Goal: Answer question/provide support: Share knowledge or assist other users

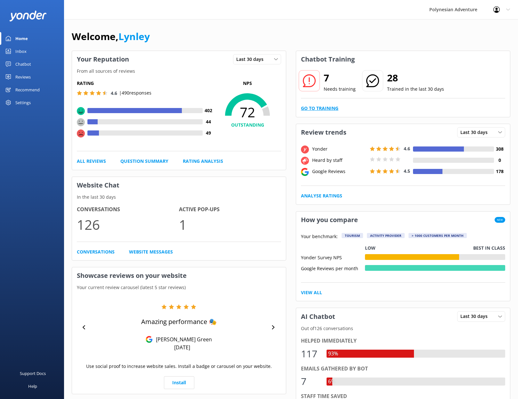
click at [327, 108] on link "Go to Training" at bounding box center [319, 108] width 37 height 7
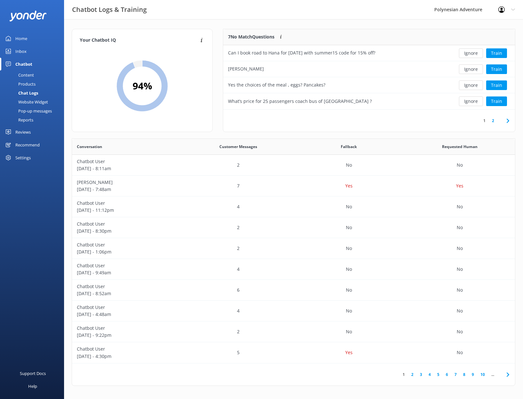
scroll to position [220, 438]
click at [501, 50] on button "Train" at bounding box center [496, 53] width 21 height 10
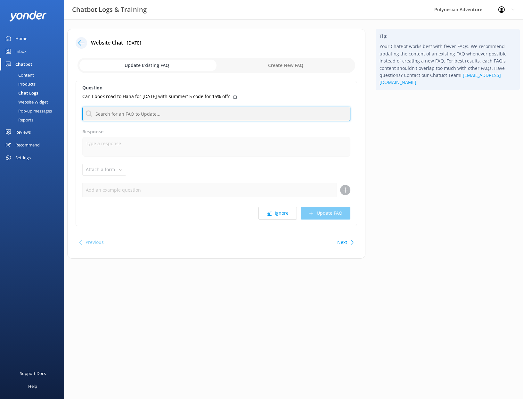
click at [142, 113] on input "text" at bounding box center [216, 114] width 268 height 14
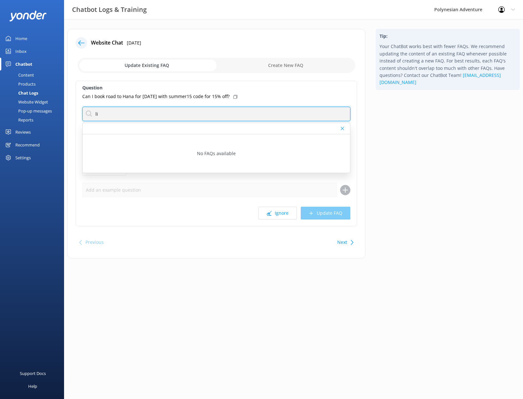
type input "l"
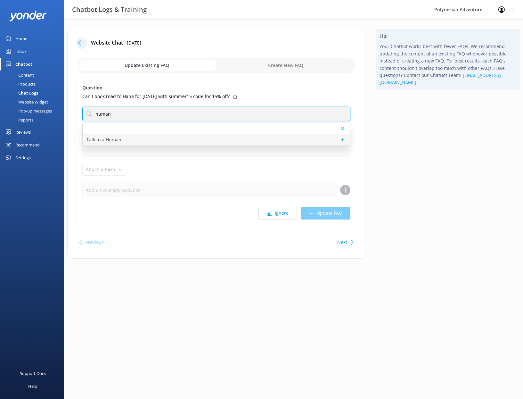
type input "human"
click at [118, 138] on p "Talk to a Human" at bounding box center [104, 139] width 35 height 7
type textarea "If you'd like to speak to a person on the Polynesian Adventure Team, please cal…"
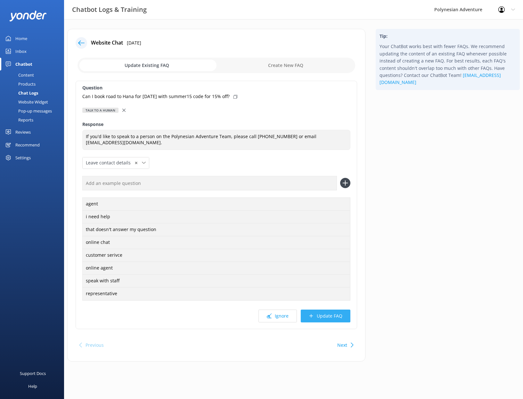
click at [337, 315] on button "Update FAQ" at bounding box center [326, 316] width 50 height 13
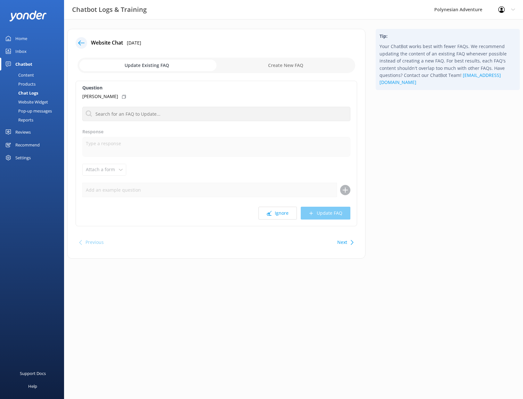
click at [81, 43] on icon at bounding box center [81, 43] width 6 height 6
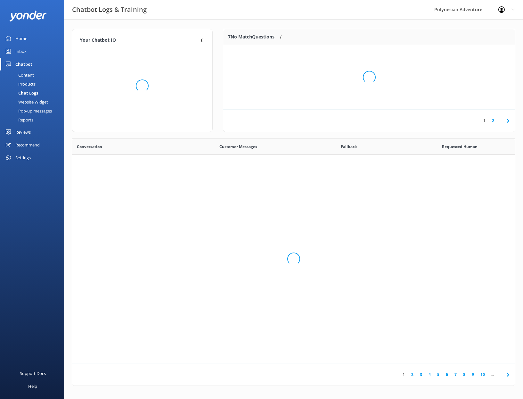
scroll to position [220, 438]
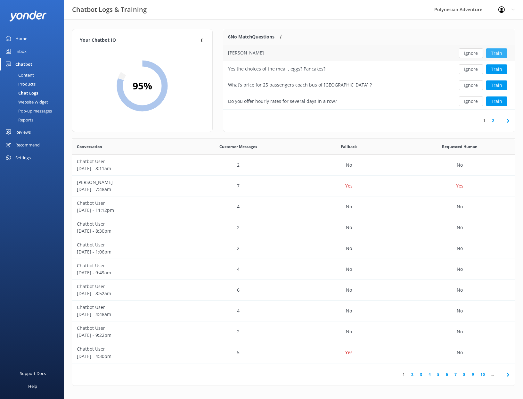
click at [493, 54] on button "Train" at bounding box center [496, 53] width 21 height 10
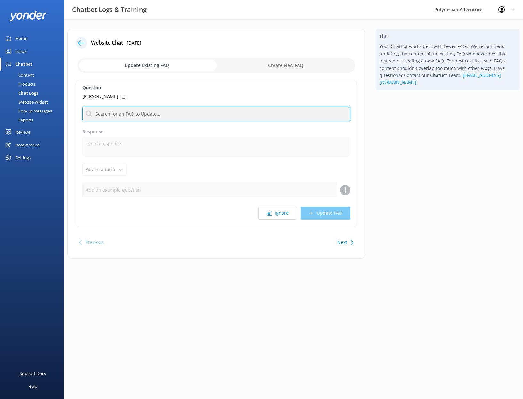
click at [261, 116] on input "text" at bounding box center [216, 114] width 268 height 14
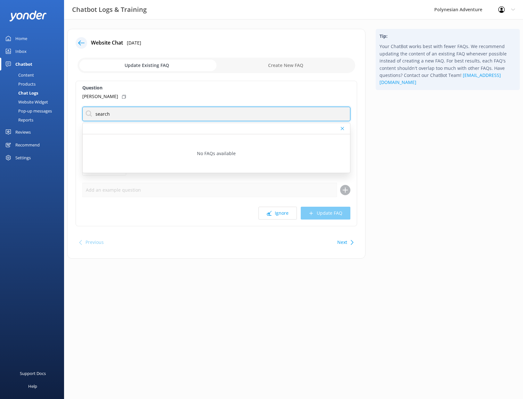
drag, startPoint x: 115, startPoint y: 113, endPoint x: 92, endPoint y: 113, distance: 23.1
click at [92, 113] on input "search" at bounding box center [216, 114] width 268 height 14
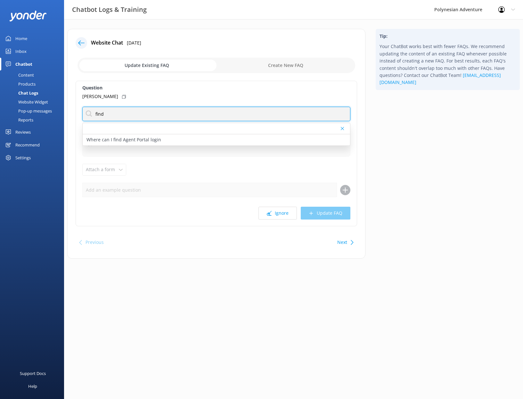
drag, startPoint x: 94, startPoint y: 112, endPoint x: 85, endPoint y: 111, distance: 9.0
click at [85, 111] on input "find" at bounding box center [216, 114] width 268 height 14
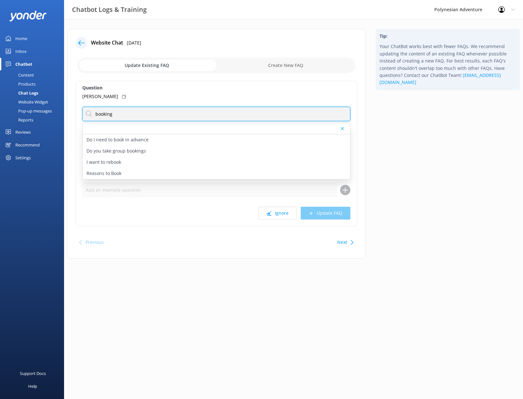
drag, startPoint x: 123, startPoint y: 113, endPoint x: 91, endPoint y: 115, distance: 31.4
click at [88, 113] on input "booking" at bounding box center [216, 114] width 268 height 14
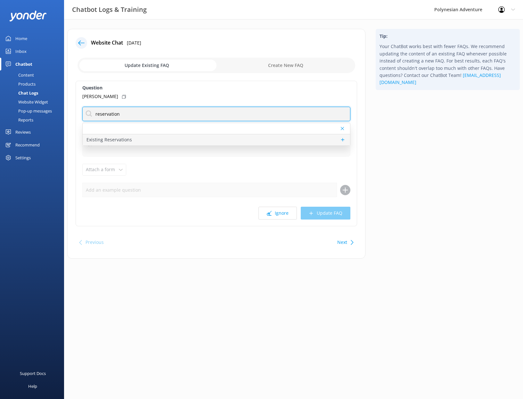
type input "reservation"
click at [94, 143] on p "Existing Reservations" at bounding box center [109, 139] width 45 height 7
type textarea "Got it! To help us locate your reservation, please share the full name used whe…"
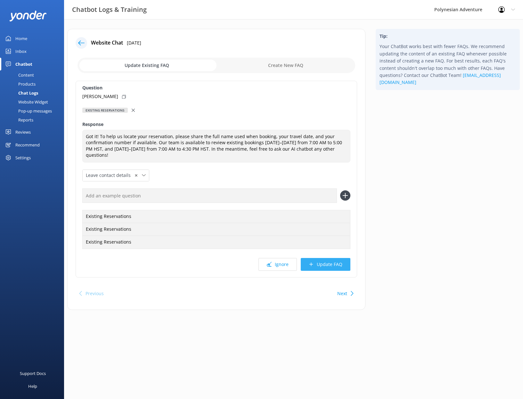
click at [330, 267] on button "Update FAQ" at bounding box center [326, 264] width 50 height 13
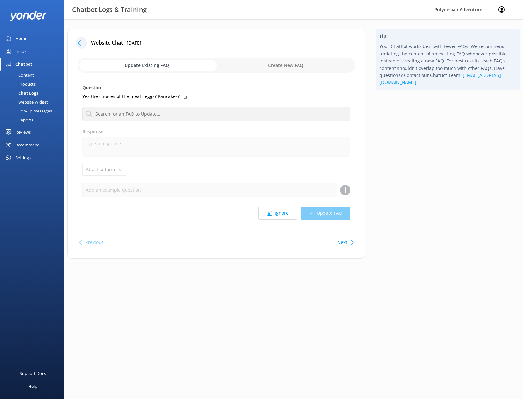
click at [79, 44] on use at bounding box center [81, 42] width 6 height 5
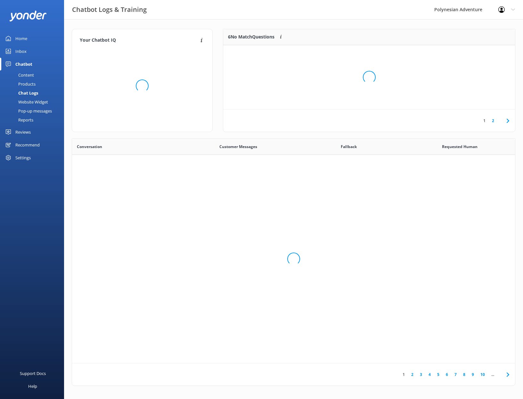
scroll to position [220, 438]
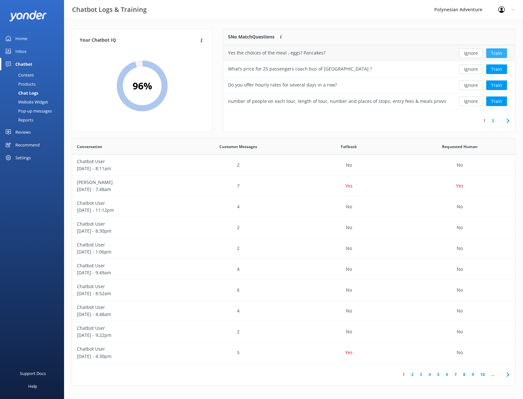
click at [503, 50] on button "Train" at bounding box center [496, 53] width 21 height 10
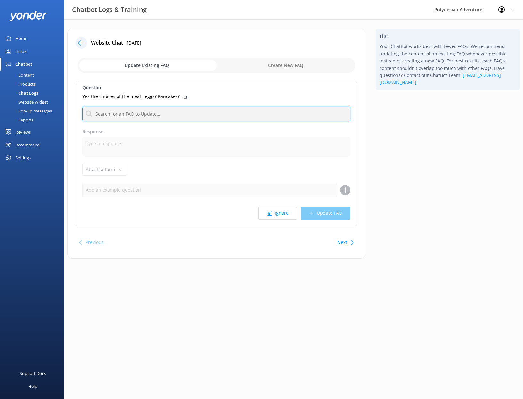
click at [219, 113] on input "text" at bounding box center [216, 114] width 268 height 14
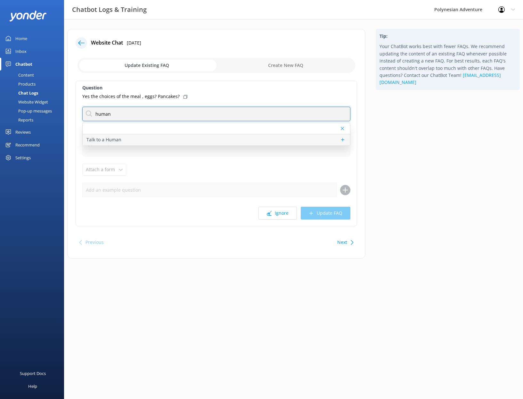
type input "human"
click at [205, 140] on div "Talk to a Human" at bounding box center [217, 139] width 268 height 11
type textarea "If you'd like to speak to a person on the Polynesian Adventure Team, please cal…"
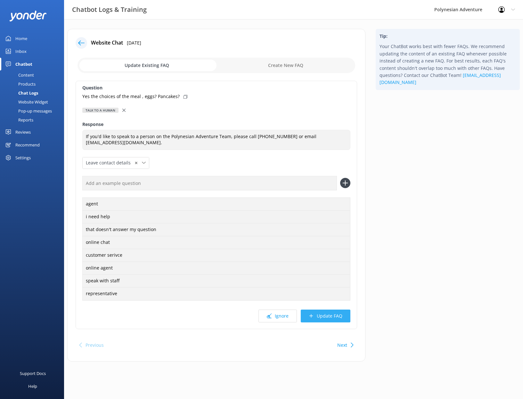
click at [340, 318] on button "Update FAQ" at bounding box center [326, 316] width 50 height 13
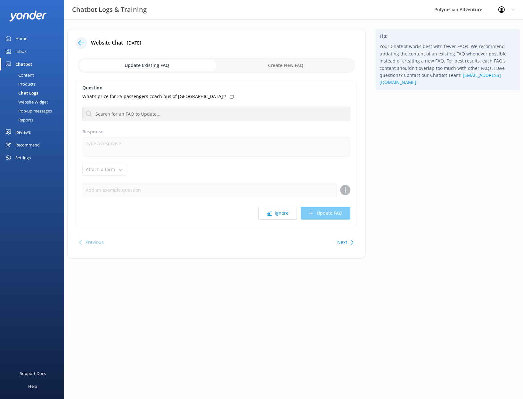
click at [80, 41] on icon at bounding box center [81, 43] width 6 height 6
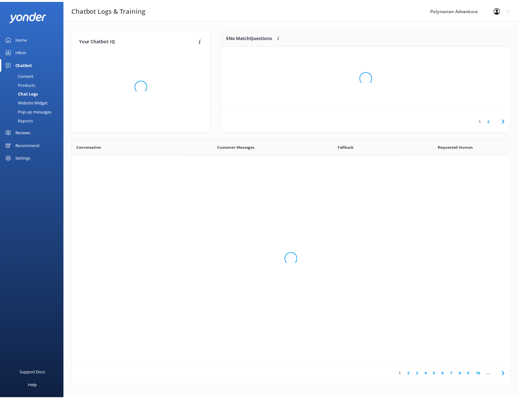
scroll to position [220, 438]
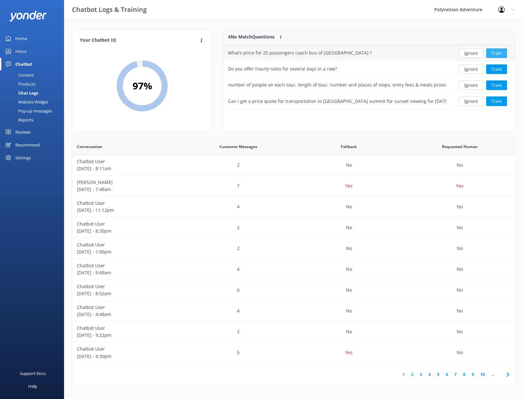
click at [503, 53] on button "Train" at bounding box center [496, 53] width 21 height 10
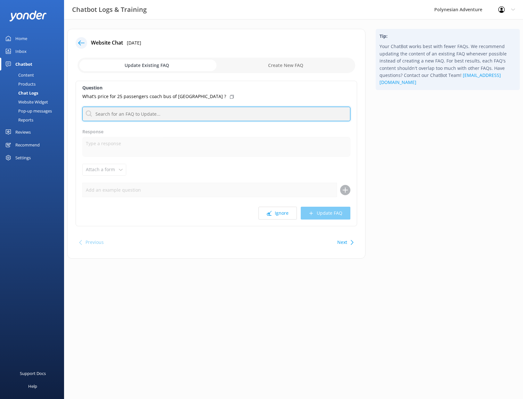
click at [118, 110] on input "text" at bounding box center [216, 114] width 268 height 14
drag, startPoint x: 122, startPoint y: 115, endPoint x: 82, endPoint y: 109, distance: 40.5
click at [82, 109] on input "charter" at bounding box center [216, 114] width 268 height 14
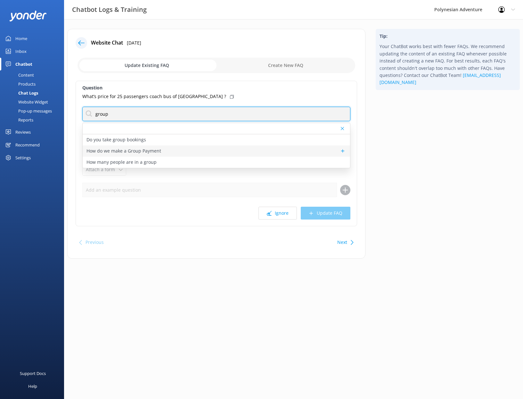
type input "group"
click at [117, 148] on p "How do we make a Group Payment" at bounding box center [124, 150] width 75 height 7
type textarea "Group bookings usually require one payment, but give our Reservations Departmen…"
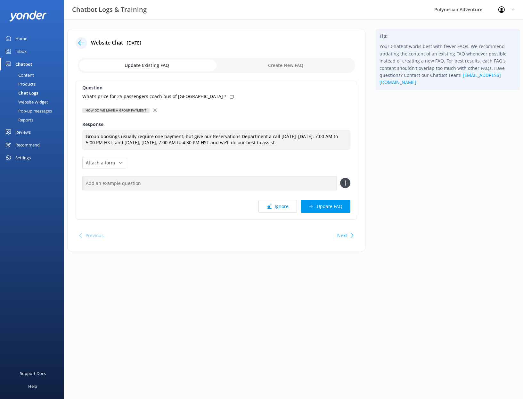
click at [154, 110] on icon at bounding box center [154, 110] width 3 height 3
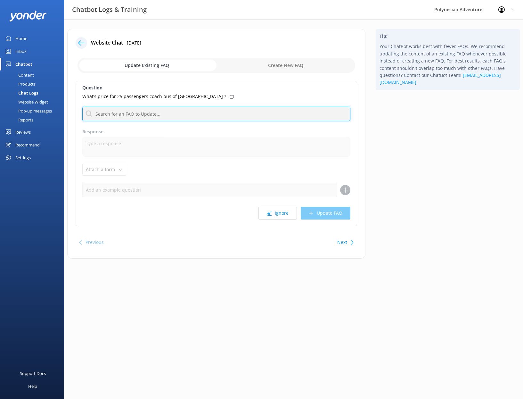
click at [144, 112] on input "text" at bounding box center [216, 114] width 268 height 14
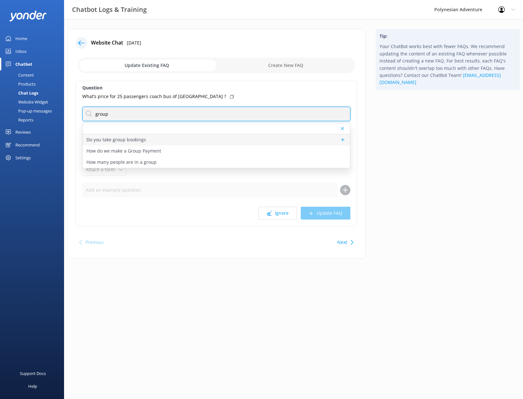
type input "group"
click at [119, 138] on p "Do you take group bookings" at bounding box center [117, 139] width 60 height 7
type textarea "Please contact our Group Specialists at [PHONE_NUMBER] or request a custom quot…"
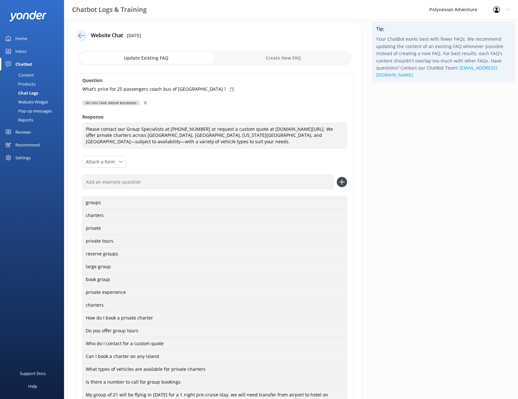
scroll to position [102, 0]
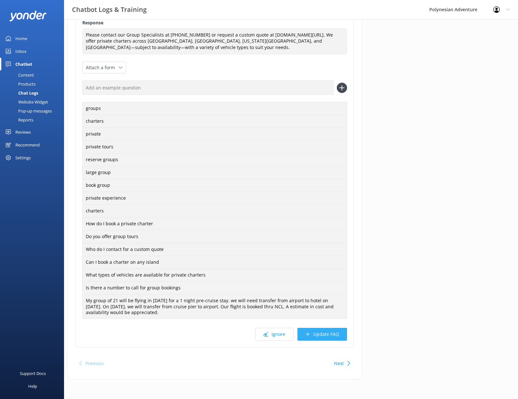
click at [337, 329] on button "Update FAQ" at bounding box center [323, 334] width 50 height 13
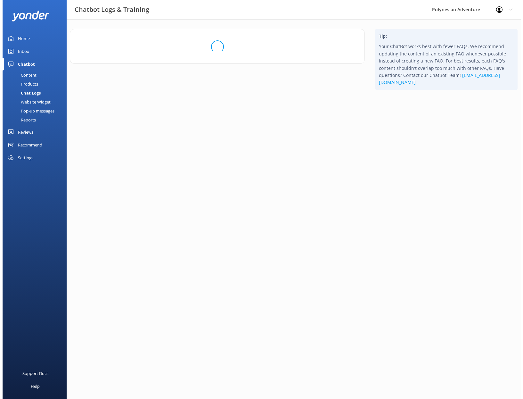
scroll to position [0, 0]
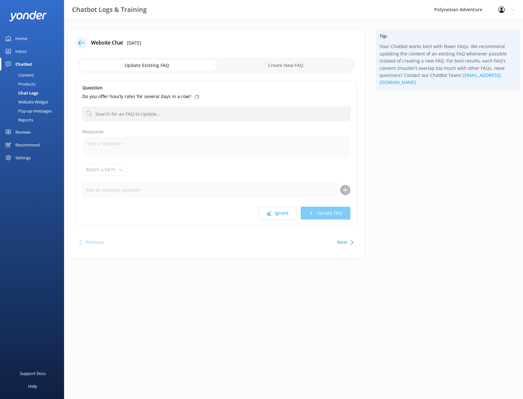
click at [81, 44] on icon at bounding box center [81, 43] width 6 height 6
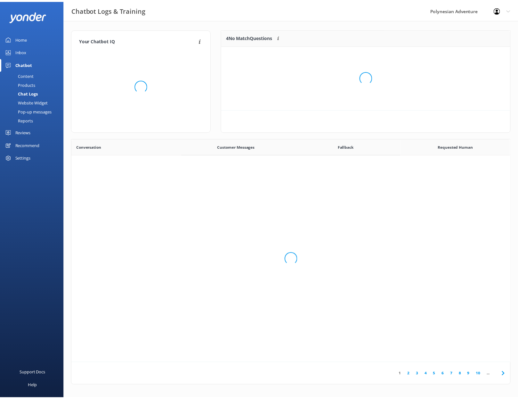
scroll to position [60, 287]
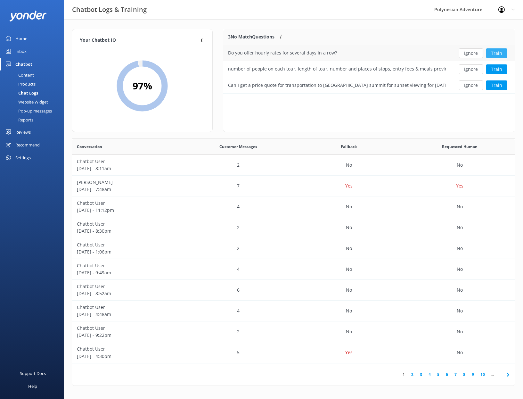
click at [496, 56] on button "Train" at bounding box center [496, 53] width 21 height 10
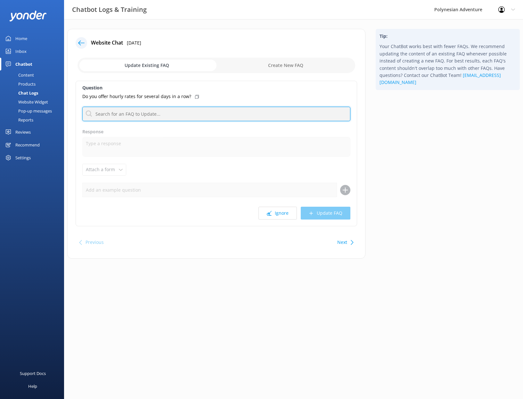
click at [148, 116] on input "text" at bounding box center [216, 114] width 268 height 14
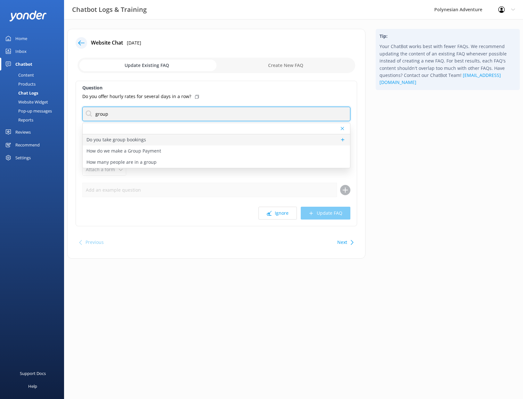
type input "group"
click at [163, 139] on div "Do you take group bookings" at bounding box center [217, 139] width 268 height 11
type textarea "Please contact our Group Specialists at [PHONE_NUMBER] or request a custom quot…"
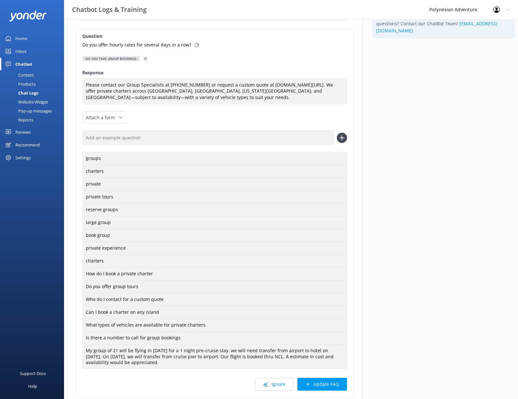
scroll to position [94, 0]
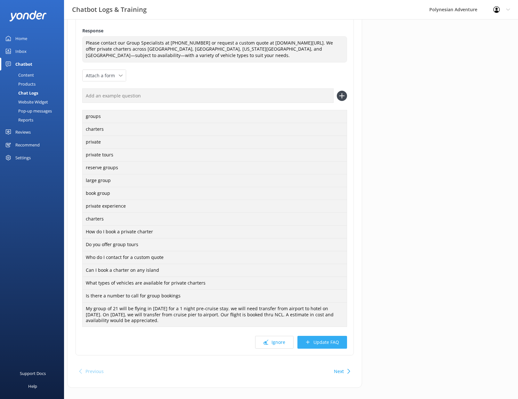
click at [340, 347] on button "Update FAQ" at bounding box center [323, 342] width 50 height 13
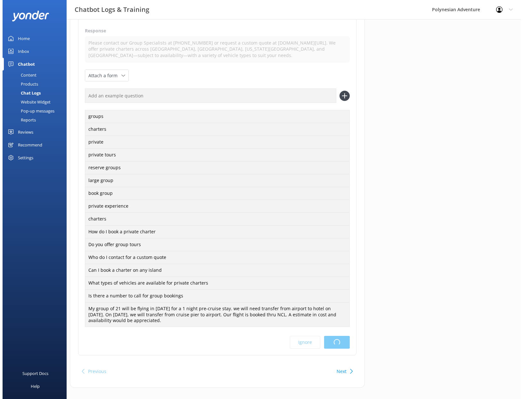
scroll to position [0, 0]
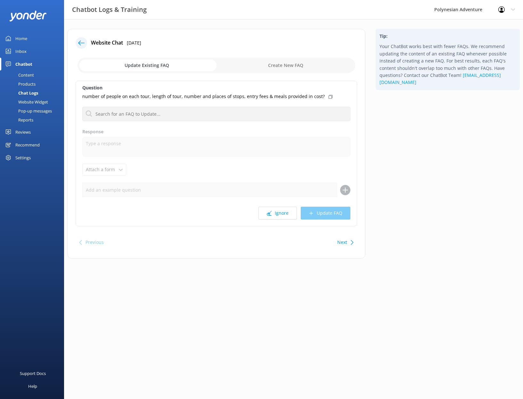
click at [84, 42] on icon at bounding box center [81, 43] width 6 height 6
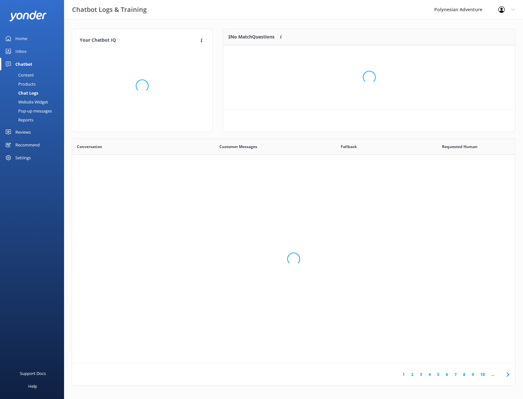
scroll to position [44, 287]
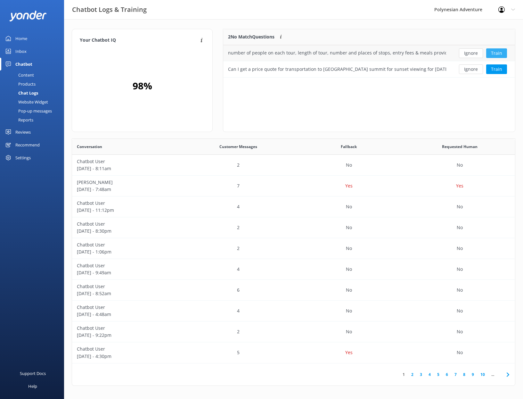
click at [497, 54] on button "Train" at bounding box center [496, 53] width 21 height 10
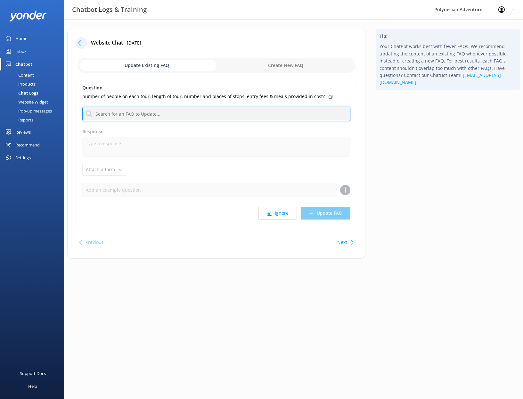
click at [259, 113] on input "text" at bounding box center [216, 114] width 268 height 14
type input "human"
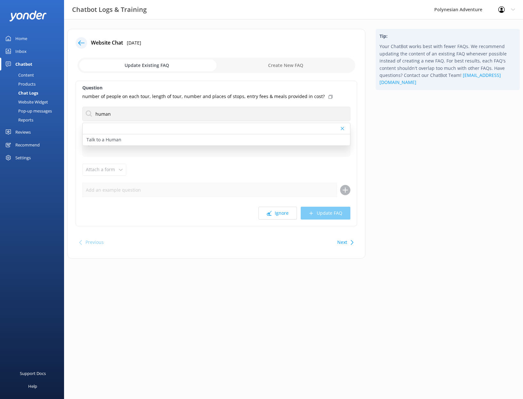
drag, startPoint x: 277, startPoint y: 128, endPoint x: 260, endPoint y: 140, distance: 21.1
click at [260, 140] on div "Talk to a Human" at bounding box center [217, 139] width 268 height 11
type textarea "If you'd like to speak to a person on the Polynesian Adventure Team, please cal…"
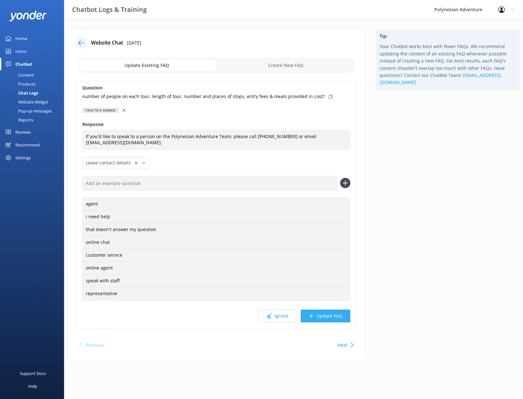
click at [327, 315] on button "Update FAQ" at bounding box center [326, 316] width 50 height 13
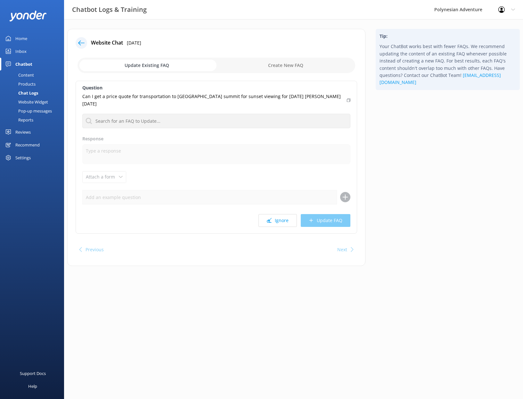
click at [82, 43] on icon at bounding box center [81, 43] width 6 height 6
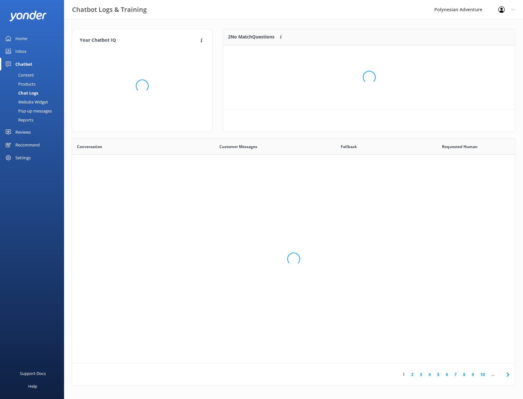
scroll to position [28, 287]
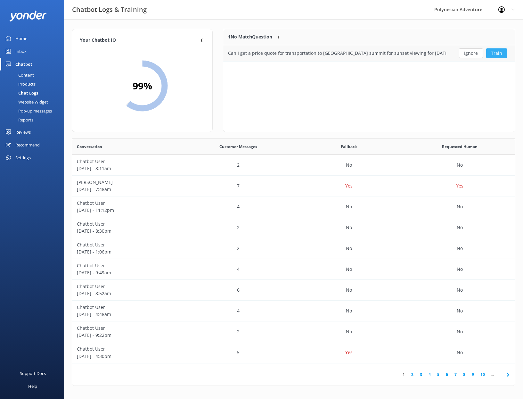
click at [498, 55] on button "Train" at bounding box center [496, 53] width 21 height 10
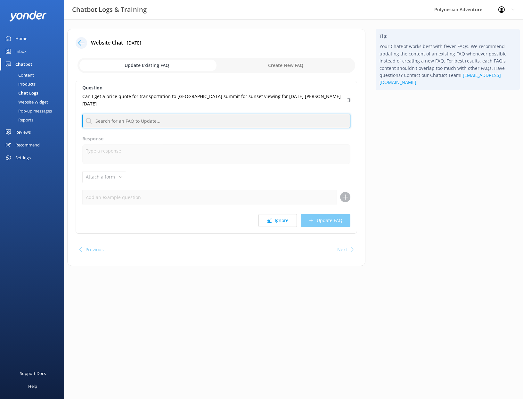
click at [313, 114] on input "text" at bounding box center [216, 121] width 268 height 14
type input "sunset"
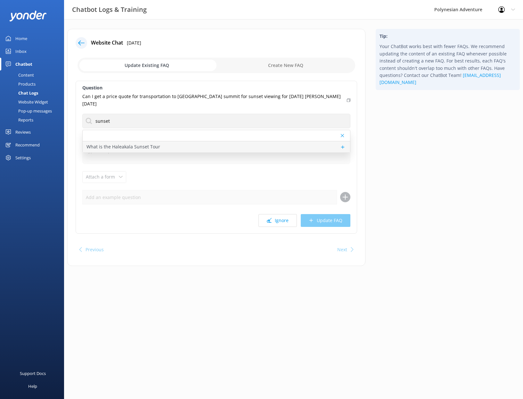
click at [131, 143] on p "What is the Haleakala Sunset Tour" at bounding box center [124, 146] width 74 height 7
type textarea "The Maui Haleakala Sunset Tour includes round-trip transportation, live narrati…"
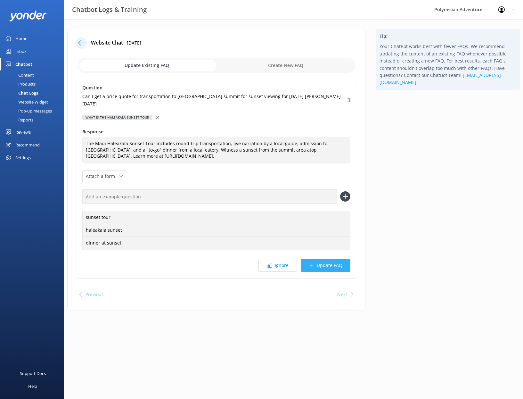
click at [322, 259] on button "Update FAQ" at bounding box center [326, 265] width 50 height 13
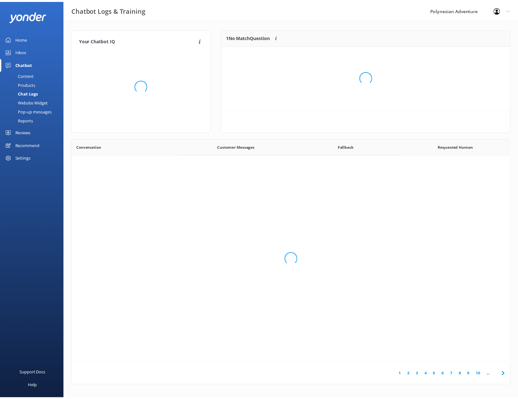
scroll to position [75, 287]
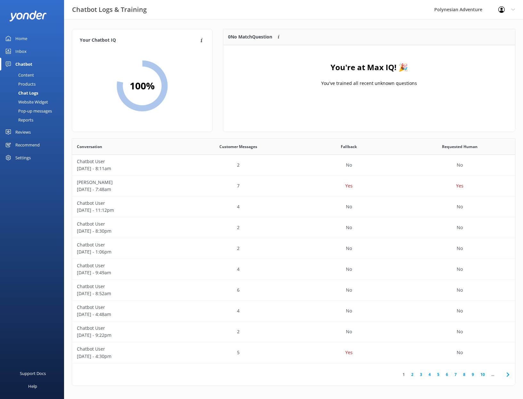
click at [29, 38] on link "Home" at bounding box center [32, 38] width 64 height 13
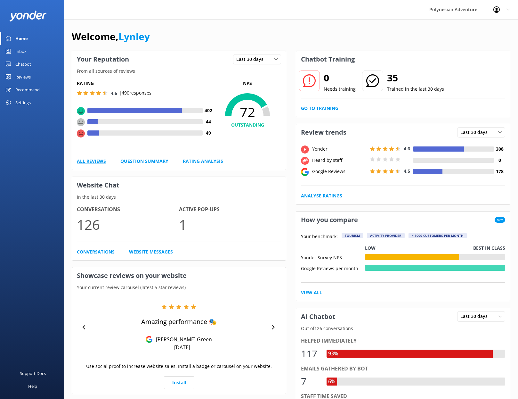
click at [85, 163] on link "All Reviews" at bounding box center [91, 161] width 29 height 7
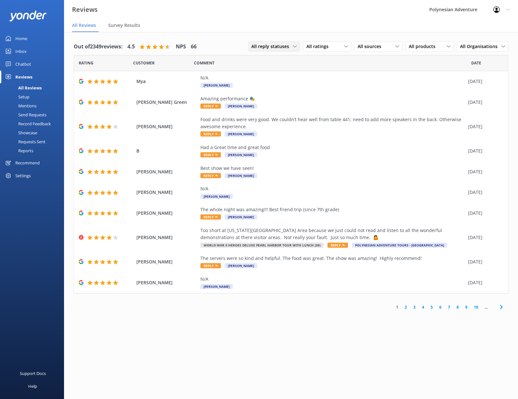
click at [257, 48] on span "All reply statuses" at bounding box center [273, 46] width 42 height 7
click at [271, 74] on div "Needs a reply" at bounding box center [264, 73] width 25 height 6
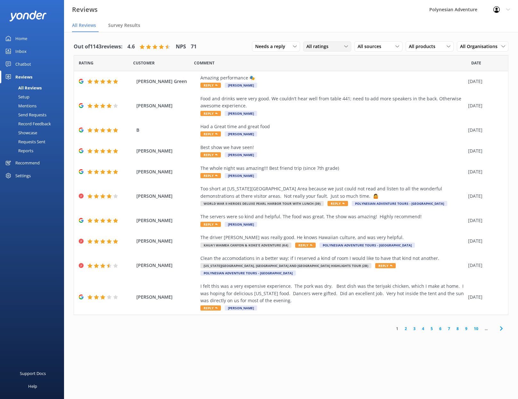
click at [339, 46] on div "All ratings" at bounding box center [327, 46] width 45 height 7
click at [332, 99] on div "Detractors" at bounding box center [327, 98] width 29 height 6
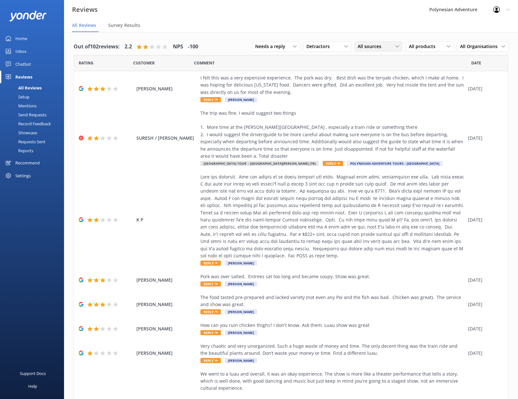
click at [379, 44] on span "All sources" at bounding box center [372, 46] width 28 height 7
click at [380, 71] on div "Yonder survey" at bounding box center [382, 73] width 36 height 6
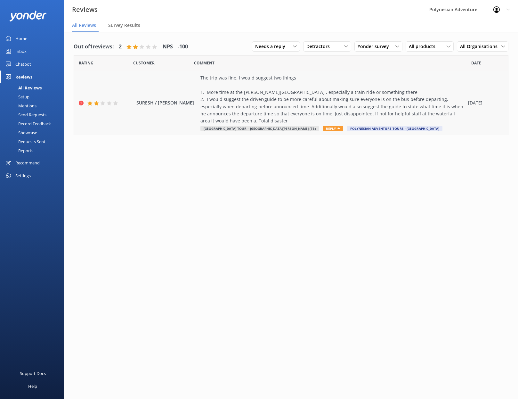
click at [343, 130] on span "Reply" at bounding box center [333, 128] width 21 height 5
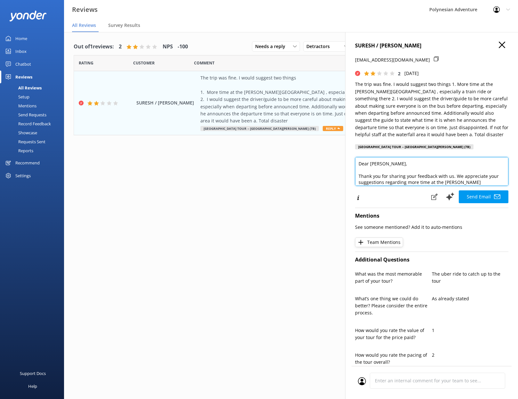
click at [362, 170] on textarea "Dear [PERSON_NAME], Thank you for sharing your feedback with us. We appreciate …" at bounding box center [431, 171] width 153 height 29
drag, startPoint x: 369, startPoint y: 165, endPoint x: 352, endPoint y: 164, distance: 17.0
click at [352, 164] on div "SURESH / [PERSON_NAME] [PERSON_NAME][EMAIL_ADDRESS][DOMAIN_NAME] 2 [DATE] The t…" at bounding box center [431, 231] width 173 height 399
drag, startPoint x: 443, startPoint y: 162, endPoint x: 417, endPoint y: 169, distance: 27.6
click at [416, 169] on textarea "[PERSON_NAME], Thank you for sharing your feedback with us. We appreciate your …" at bounding box center [431, 171] width 153 height 29
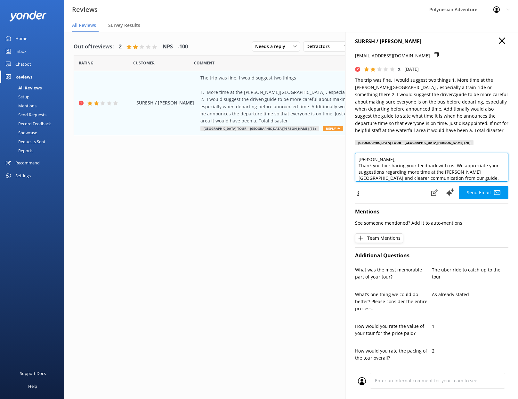
scroll to position [12, 0]
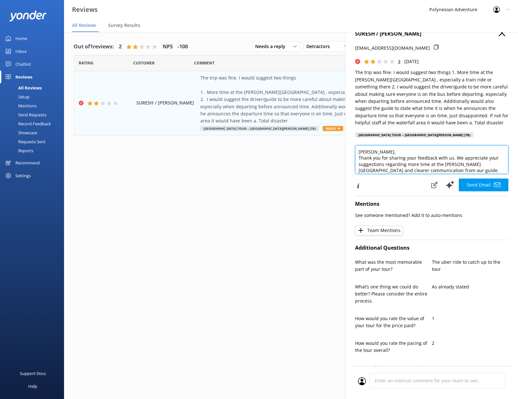
click at [424, 161] on textarea "[PERSON_NAME], Thank you for sharing your feedback with us. We appreciate your …" at bounding box center [431, 159] width 153 height 29
click at [446, 172] on textarea "[PERSON_NAME], Thank you for sharing your feedback with us. We appreciate your …" at bounding box center [431, 159] width 153 height 29
drag, startPoint x: 443, startPoint y: 171, endPoint x: 508, endPoint y: 170, distance: 64.1
click at [508, 170] on div "SURESH / [PERSON_NAME] [PERSON_NAME][EMAIL_ADDRESS][DOMAIN_NAME] 2 [DATE] The t…" at bounding box center [431, 231] width 173 height 399
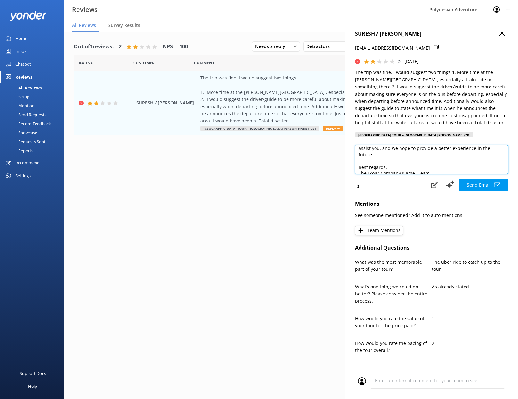
drag, startPoint x: 443, startPoint y: 169, endPoint x: 487, endPoint y: 171, distance: 44.6
click at [487, 171] on textarea "[PERSON_NAME], Thank you for sharing your feedback with us. We appreciate your …" at bounding box center [431, 159] width 153 height 29
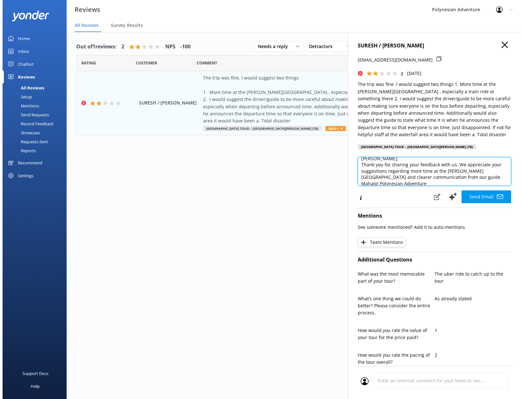
scroll to position [5, 0]
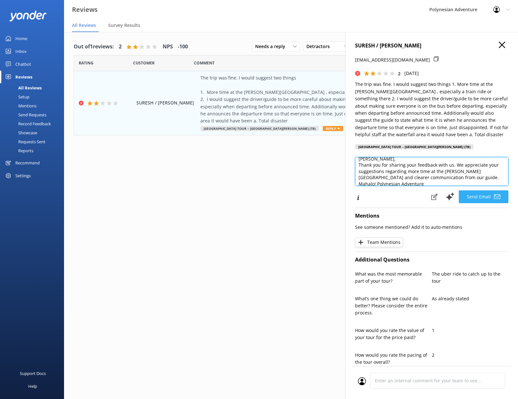
type textarea "[PERSON_NAME], Thank you for sharing your feedback with us. We appreciate your …"
click at [484, 195] on button "Send Email" at bounding box center [484, 196] width 50 height 13
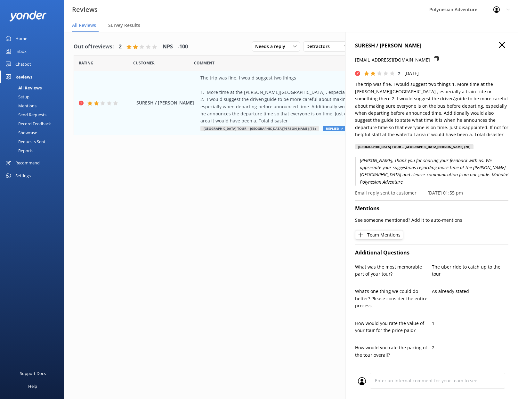
click at [233, 227] on div "Out of 1 reviews: 2 NPS -100 Needs a reply All reply statuses Needs a reply Doe…" at bounding box center [291, 222] width 454 height 380
click at [131, 23] on span "Survey Results" at bounding box center [124, 25] width 32 height 6
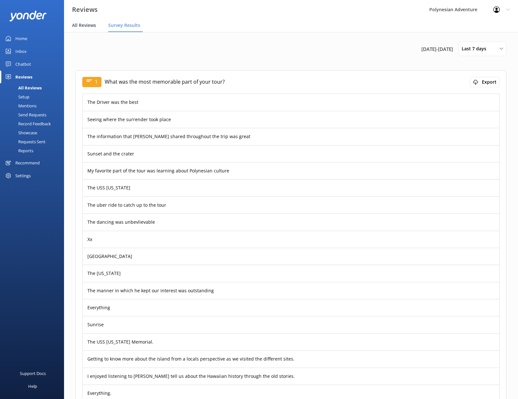
click at [87, 24] on span "All Reviews" at bounding box center [84, 25] width 24 height 6
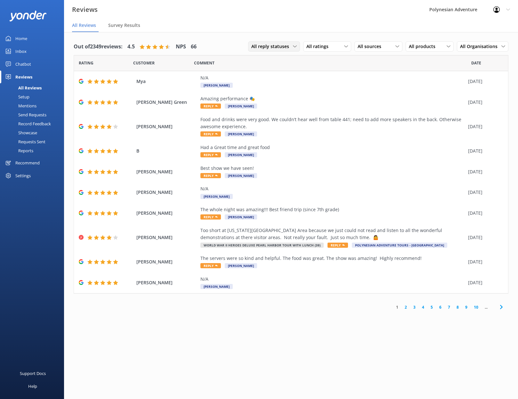
click at [276, 44] on span "All reply statuses" at bounding box center [273, 46] width 42 height 7
click at [280, 72] on link "Needs a reply" at bounding box center [277, 72] width 57 height 13
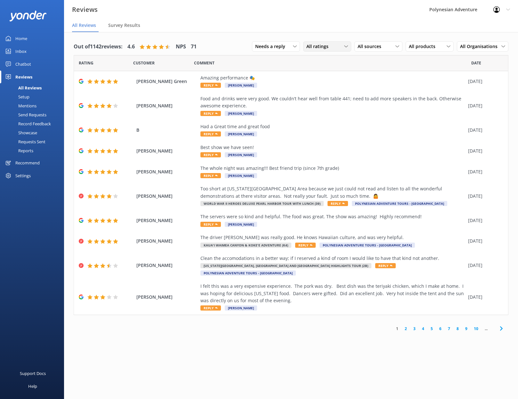
click at [322, 46] on span "All ratings" at bounding box center [320, 46] width 26 height 7
click at [321, 95] on link "Detractors" at bounding box center [332, 98] width 57 height 13
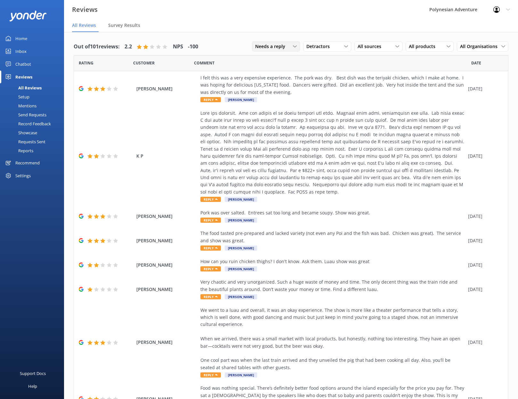
click at [283, 47] on span "Needs a reply" at bounding box center [272, 46] width 34 height 7
click at [304, 16] on div "Reviews Polynesian Adventure Profile Settings Logout" at bounding box center [259, 9] width 518 height 19
click at [368, 45] on span "All sources" at bounding box center [372, 46] width 28 height 7
click at [382, 71] on div "Yonder survey" at bounding box center [382, 73] width 36 height 6
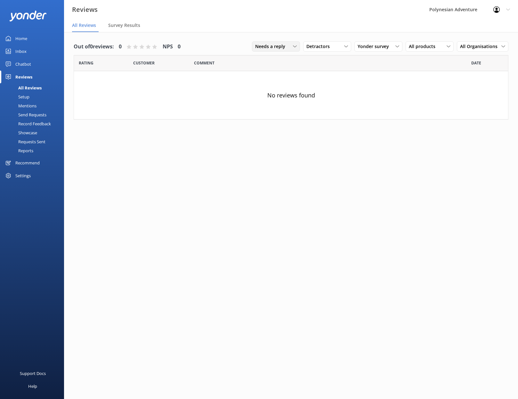
click at [281, 47] on span "Needs a reply" at bounding box center [272, 46] width 34 height 7
click at [282, 58] on div "All reply statuses" at bounding box center [271, 59] width 31 height 6
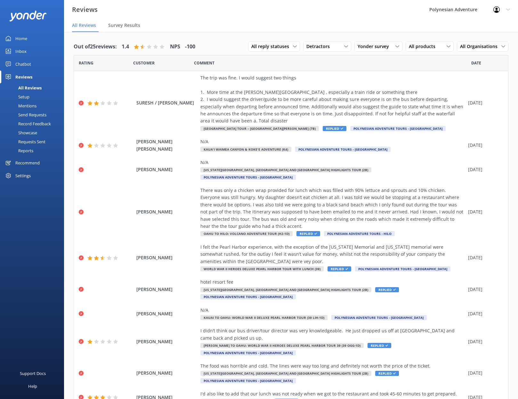
click at [31, 130] on div "Showcase" at bounding box center [20, 132] width 33 height 9
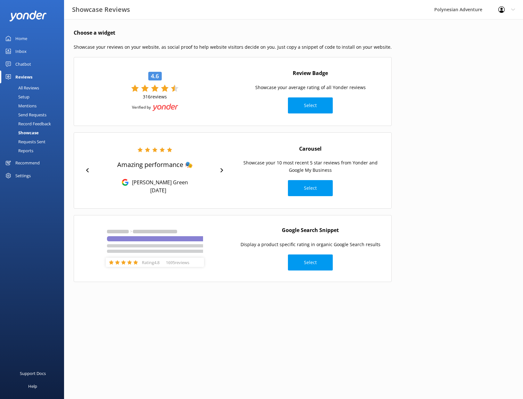
click at [30, 163] on div "Recommend" at bounding box center [27, 162] width 24 height 13
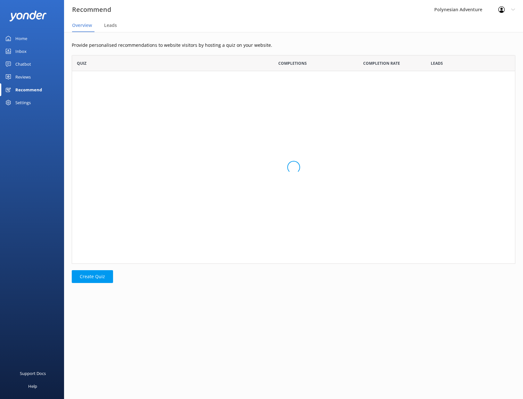
scroll to position [204, 439]
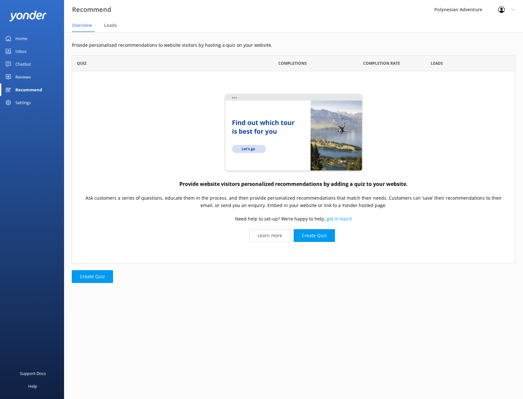
click at [26, 40] on div "Home" at bounding box center [21, 38] width 12 height 13
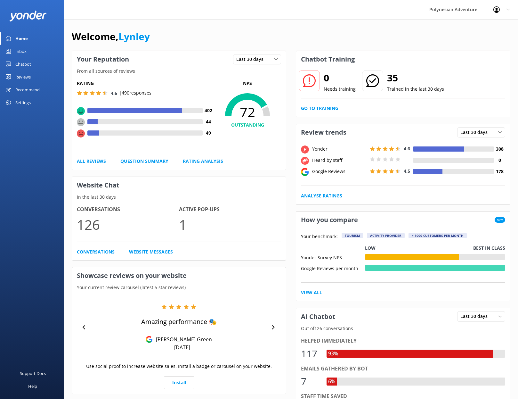
click at [18, 74] on div "Reviews" at bounding box center [22, 76] width 15 height 13
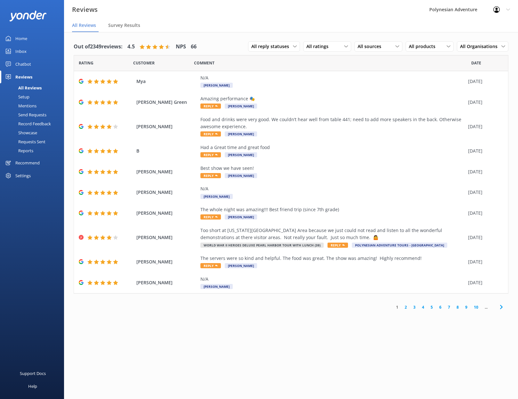
click at [29, 161] on div "Recommend" at bounding box center [27, 162] width 24 height 13
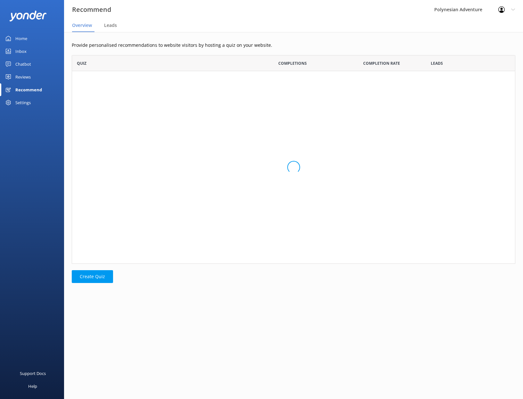
scroll to position [204, 439]
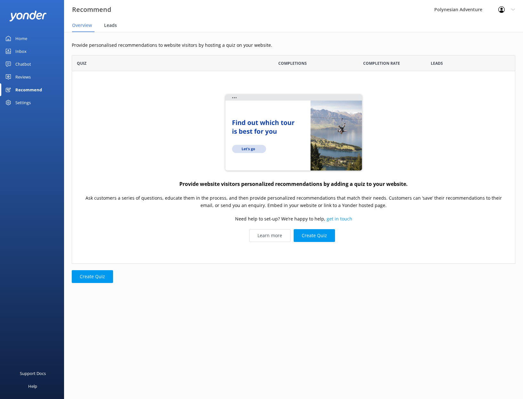
click at [107, 29] on div "Leads" at bounding box center [111, 25] width 15 height 13
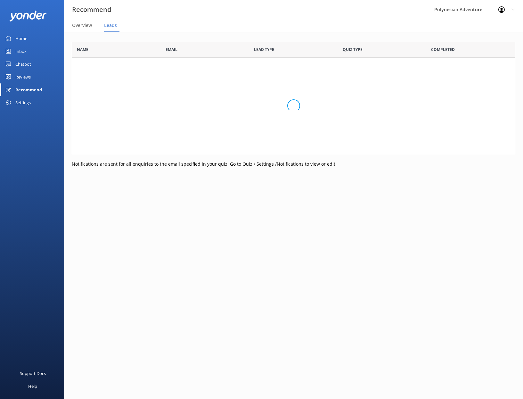
scroll to position [108, 439]
click at [87, 27] on span "Overview" at bounding box center [82, 25] width 20 height 6
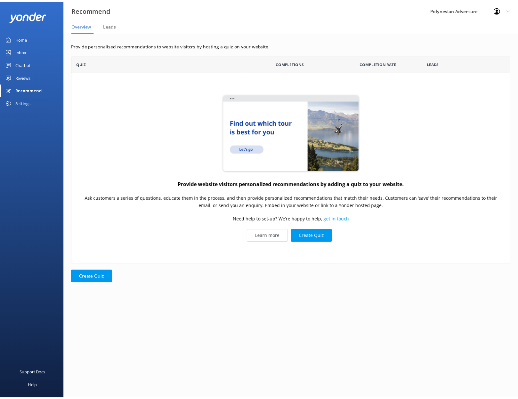
scroll to position [204, 439]
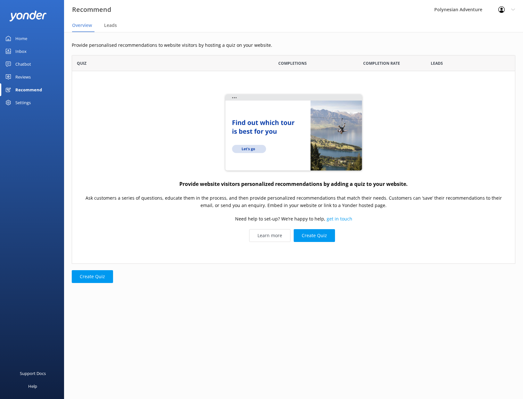
click at [23, 40] on div "Home" at bounding box center [21, 38] width 12 height 13
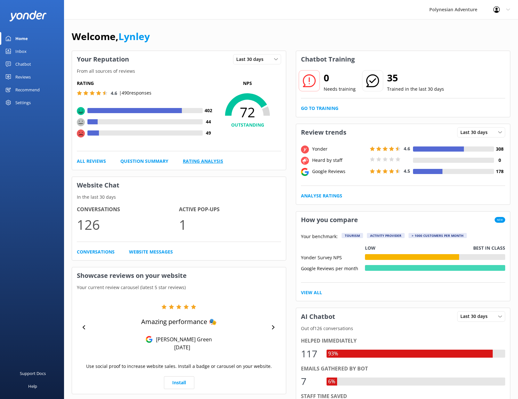
click at [205, 164] on link "Rating Analysis" at bounding box center [203, 161] width 40 height 7
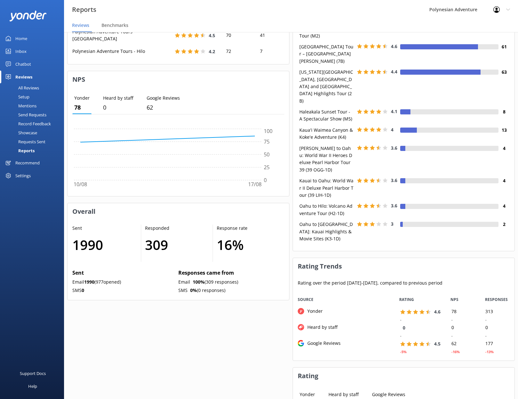
scroll to position [300, 0]
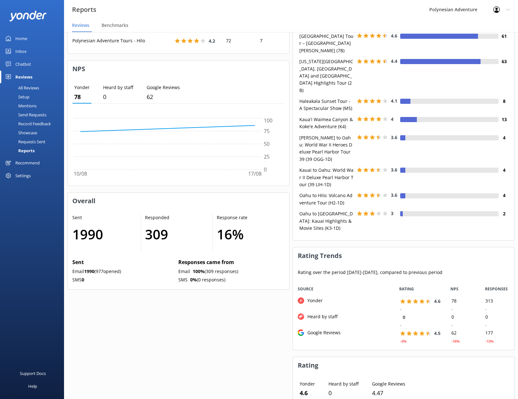
click at [22, 36] on div "Home" at bounding box center [21, 38] width 12 height 13
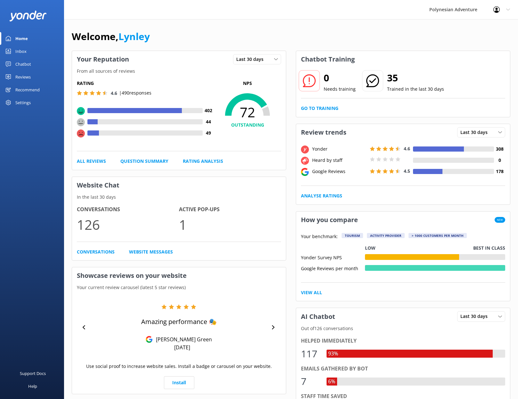
click at [509, 9] on icon at bounding box center [509, 10] width 4 height 4
click at [476, 40] on link "Logout" at bounding box center [487, 43] width 64 height 16
